Goal: Register for event/course

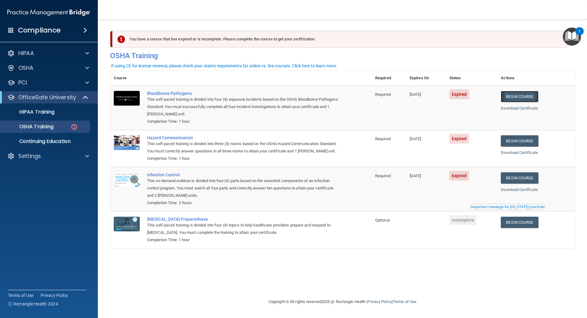
click at [516, 97] on link "Begin Course" at bounding box center [519, 96] width 37 height 11
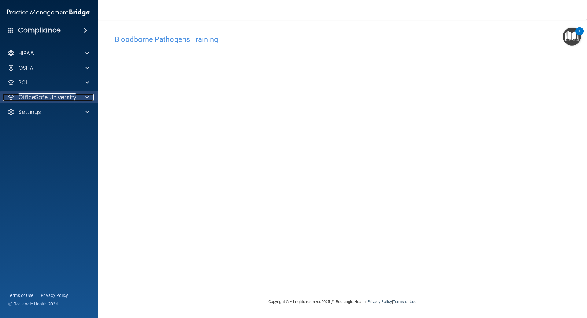
click at [83, 97] on div at bounding box center [86, 97] width 15 height 7
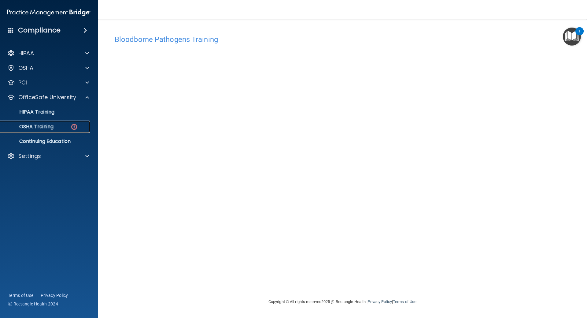
click at [54, 127] on div "OSHA Training" at bounding box center [45, 126] width 83 height 6
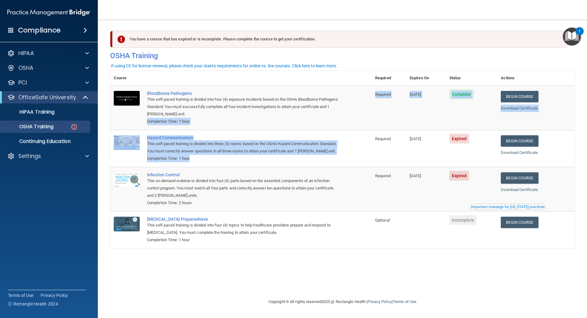
drag, startPoint x: 191, startPoint y: 160, endPoint x: 146, endPoint y: 127, distance: 55.7
click at [146, 127] on tbody "Bloodborne Pathogens This self-paced training is divided into four (4) exposure…" at bounding box center [342, 167] width 465 height 163
click at [152, 135] on td "Hazard Communication This self-paced training is divided into three (3) rooms b…" at bounding box center [257, 148] width 228 height 37
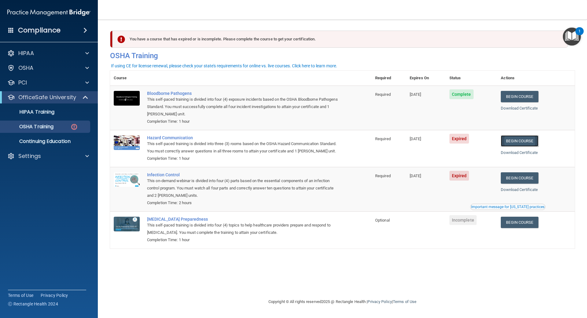
click at [538, 136] on link "Begin Course" at bounding box center [519, 140] width 37 height 11
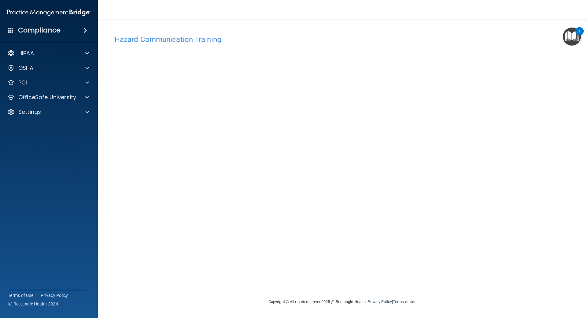
click at [110, 104] on div "Hazard Communication Training This course doesn’t expire until 12/29/2024. Are …" at bounding box center [342, 165] width 465 height 266
click at [421, 45] on div "Hazard Communication Training" at bounding box center [342, 39] width 465 height 15
click at [55, 98] on p "OfficeSafe University" at bounding box center [47, 97] width 58 height 7
click at [61, 124] on div "OSHA Training" at bounding box center [45, 126] width 83 height 6
